Goal: Information Seeking & Learning: Find contact information

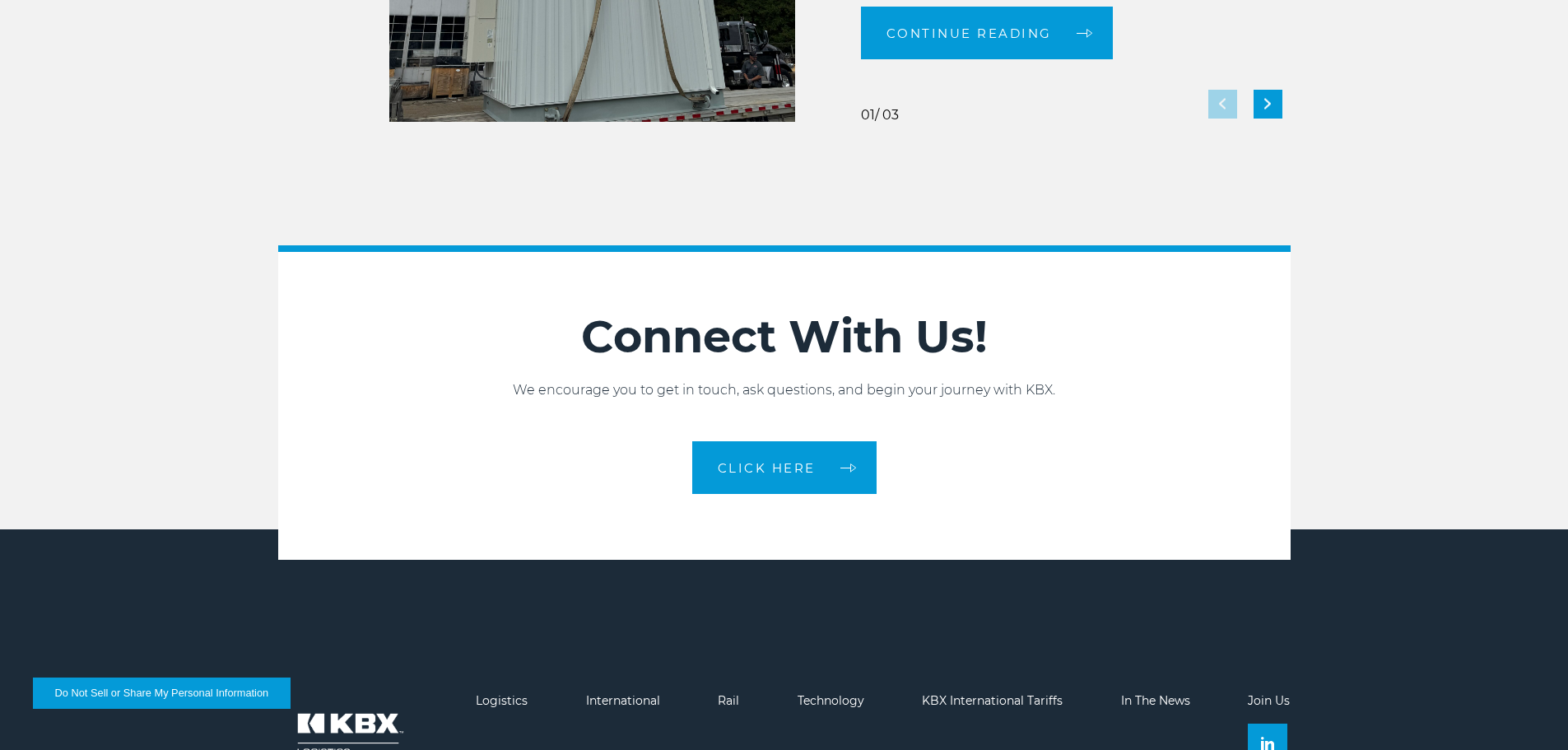
scroll to position [3676, 0]
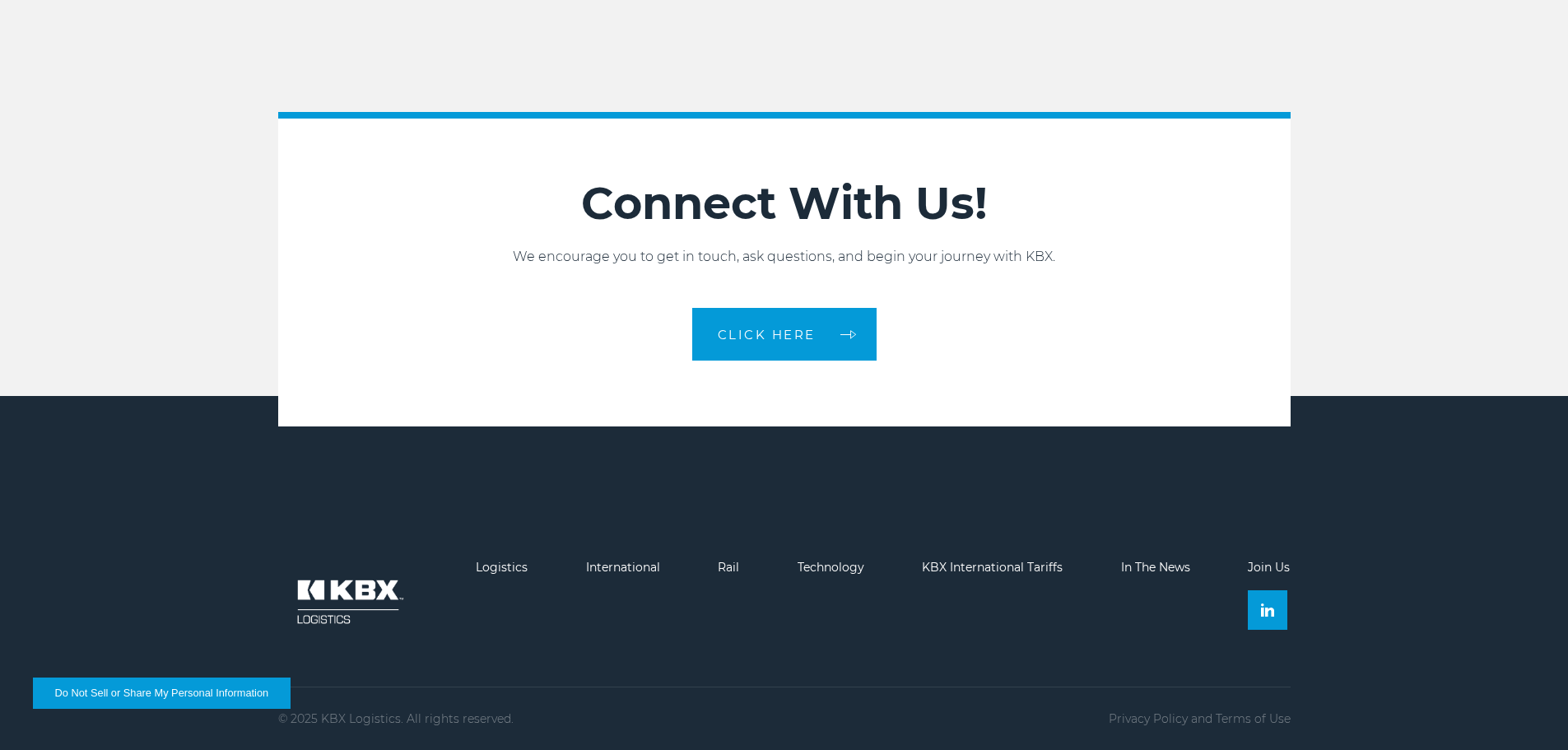
click at [337, 595] on img at bounding box center [348, 602] width 140 height 82
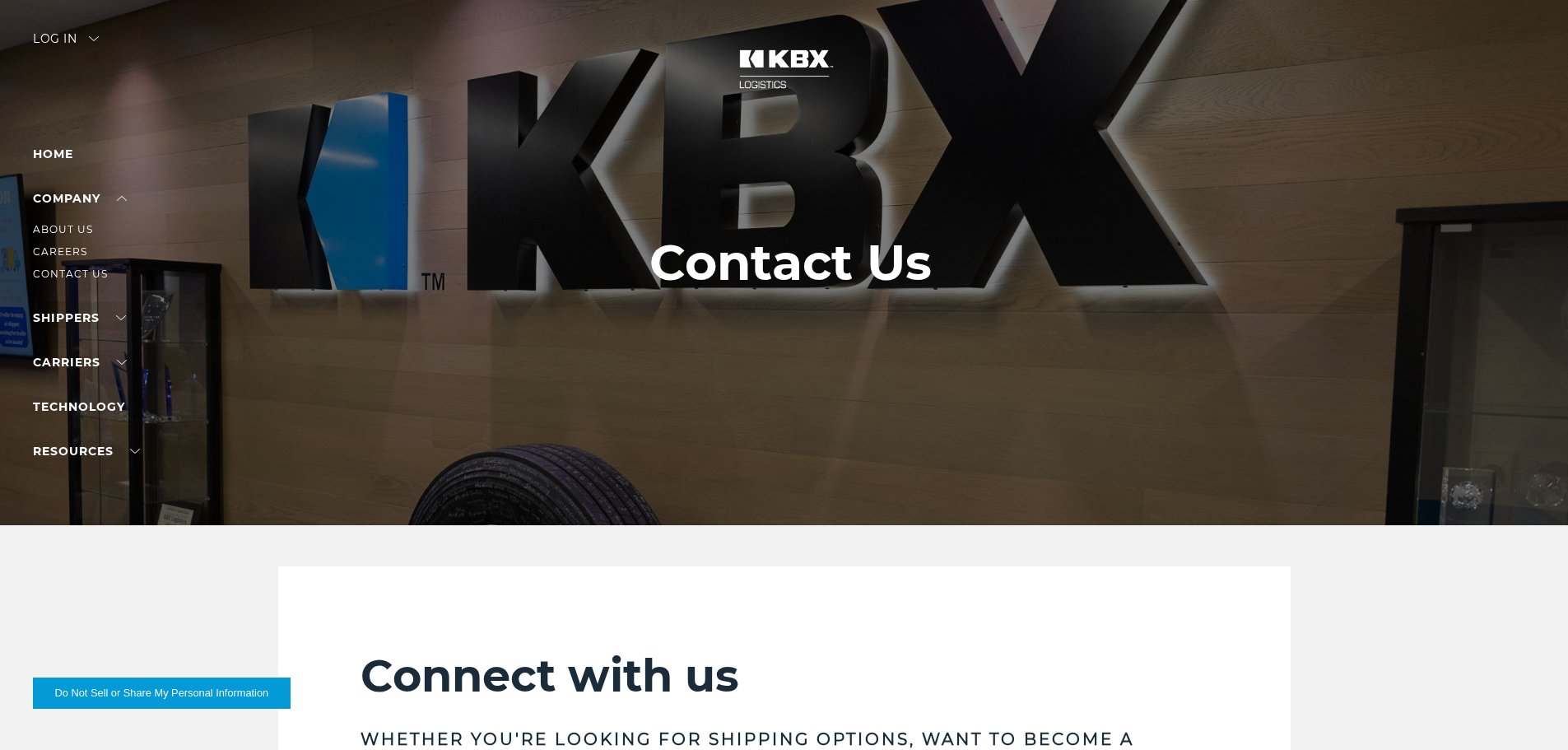
click at [67, 264] on ul "About Us Careers Contact Us" at bounding box center [105, 246] width 143 height 75
click at [67, 270] on link "Contact Us" at bounding box center [70, 274] width 75 height 12
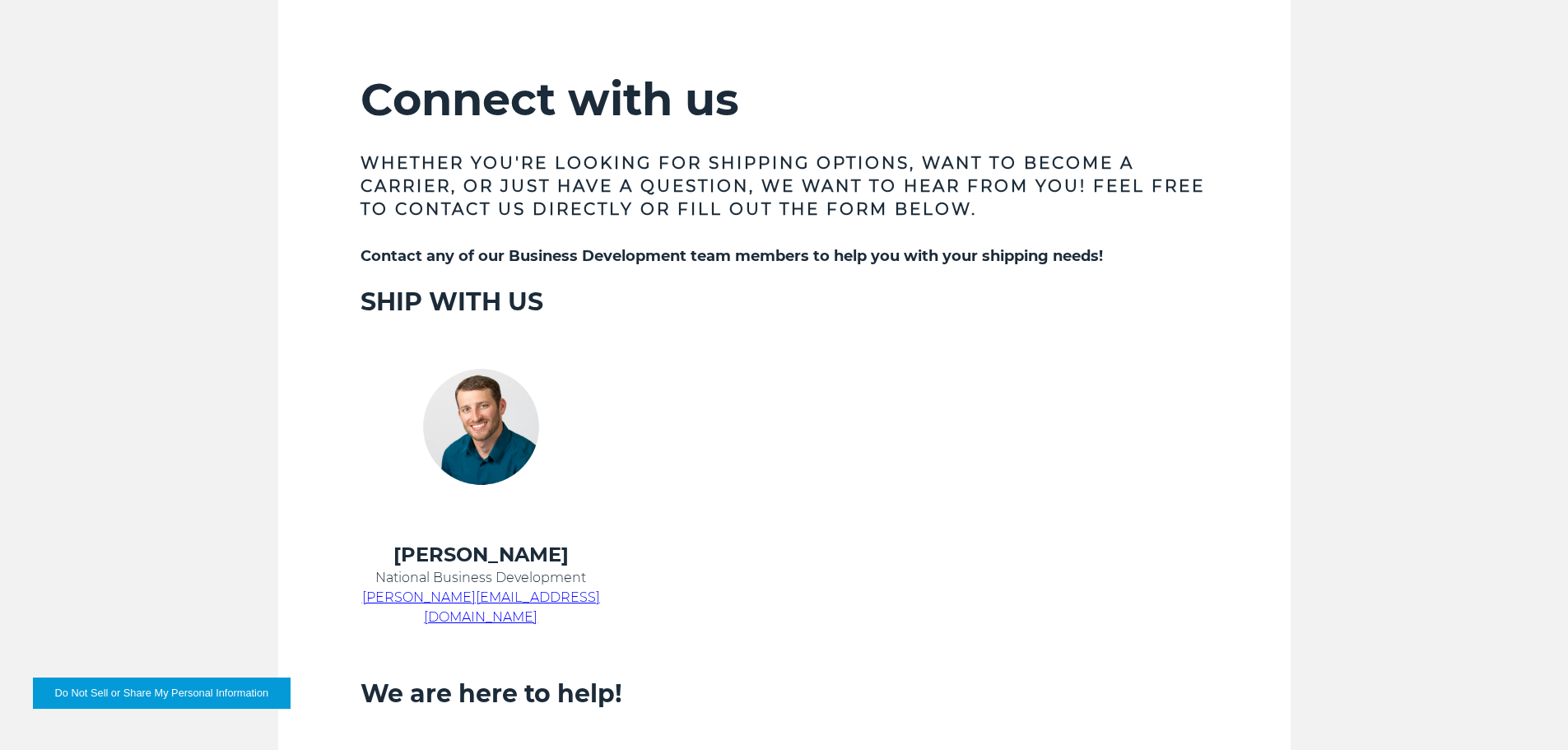
scroll to position [1071, 0]
